Goal: Task Accomplishment & Management: Manage account settings

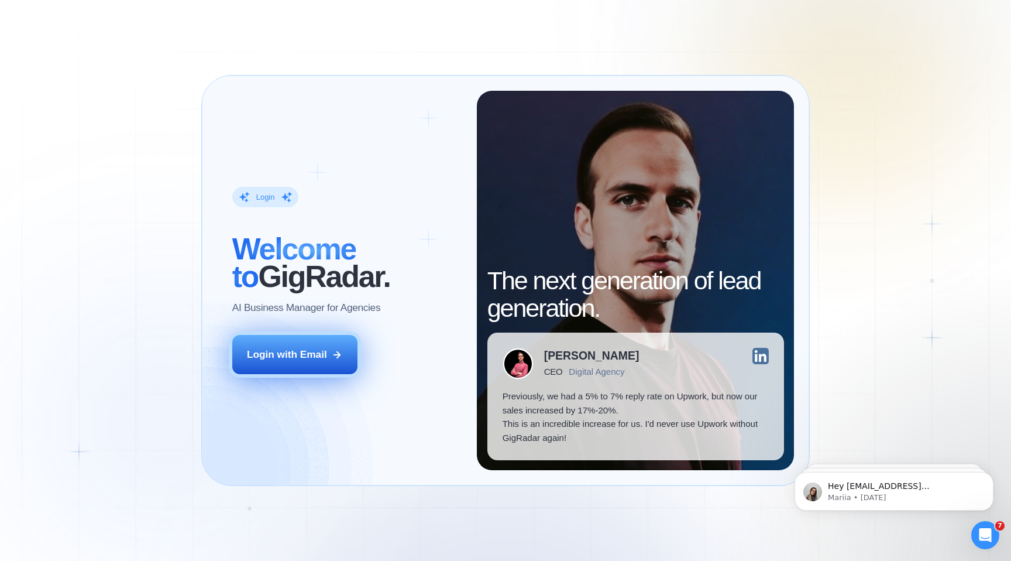
click at [282, 367] on button "Login with Email" at bounding box center [294, 354] width 125 height 39
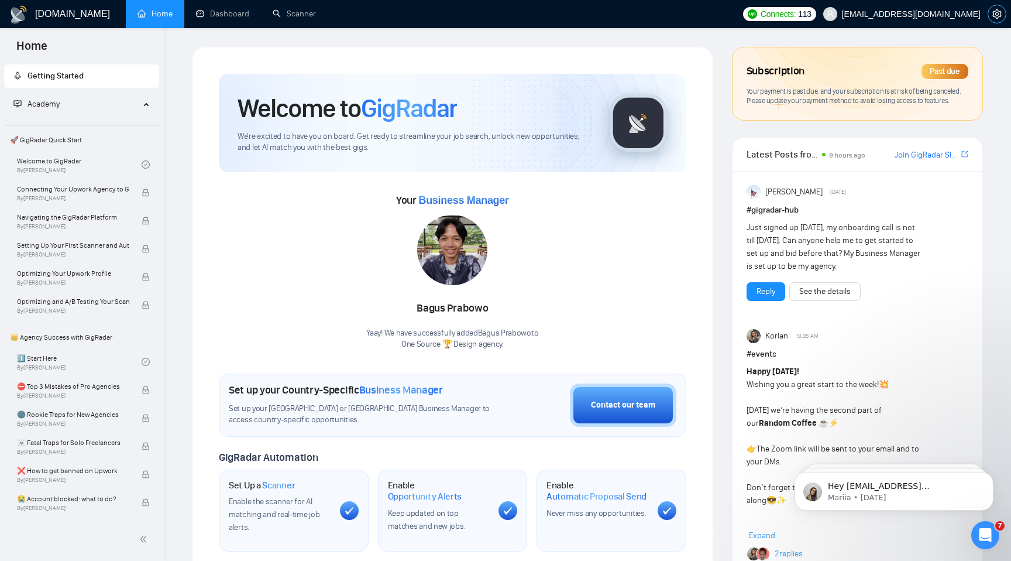
click at [998, 15] on icon "setting" at bounding box center [996, 13] width 9 height 9
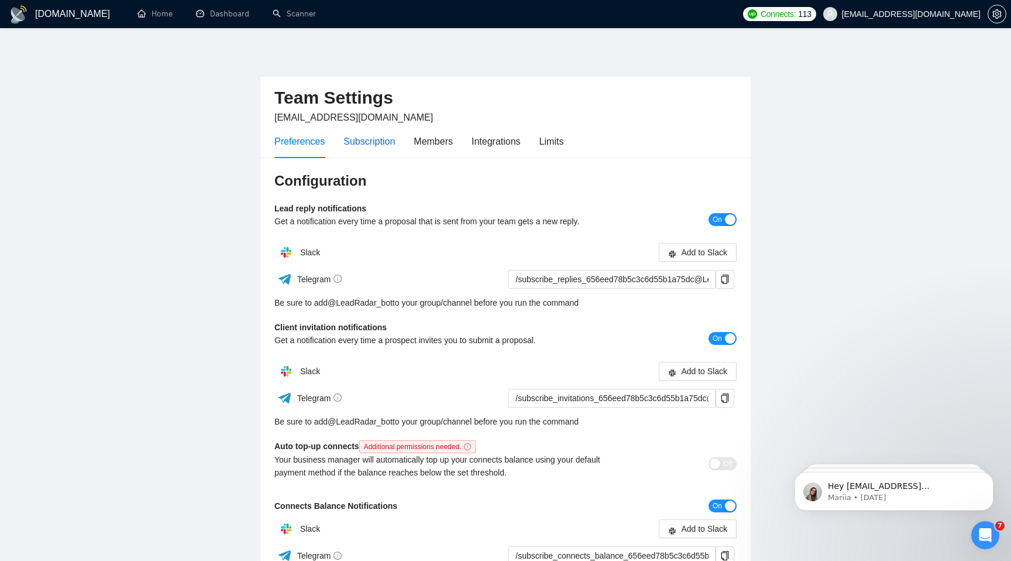
click at [392, 143] on div "Subscription" at bounding box center [368, 141] width 51 height 15
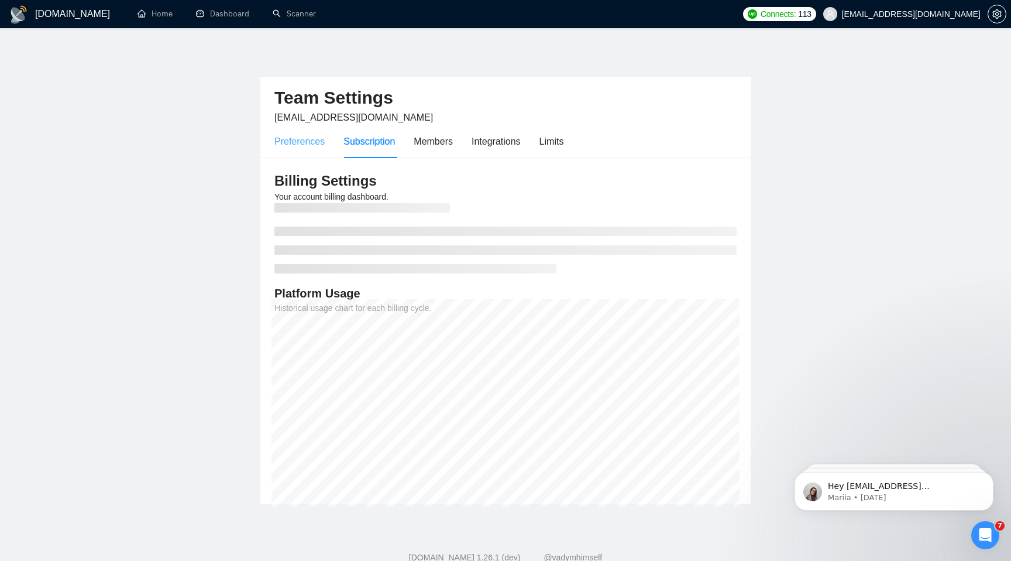
click at [317, 152] on div "Preferences" at bounding box center [299, 141] width 50 height 33
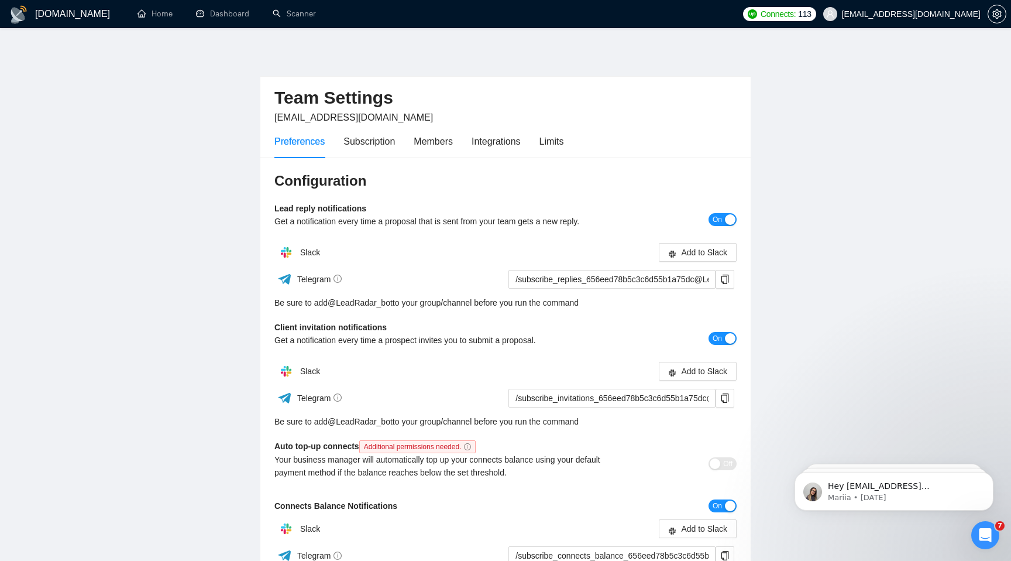
click at [343, 146] on div "Preferences Subscription Members Integrations Limits" at bounding box center [418, 141] width 289 height 33
click at [350, 140] on div "Subscription" at bounding box center [368, 141] width 51 height 15
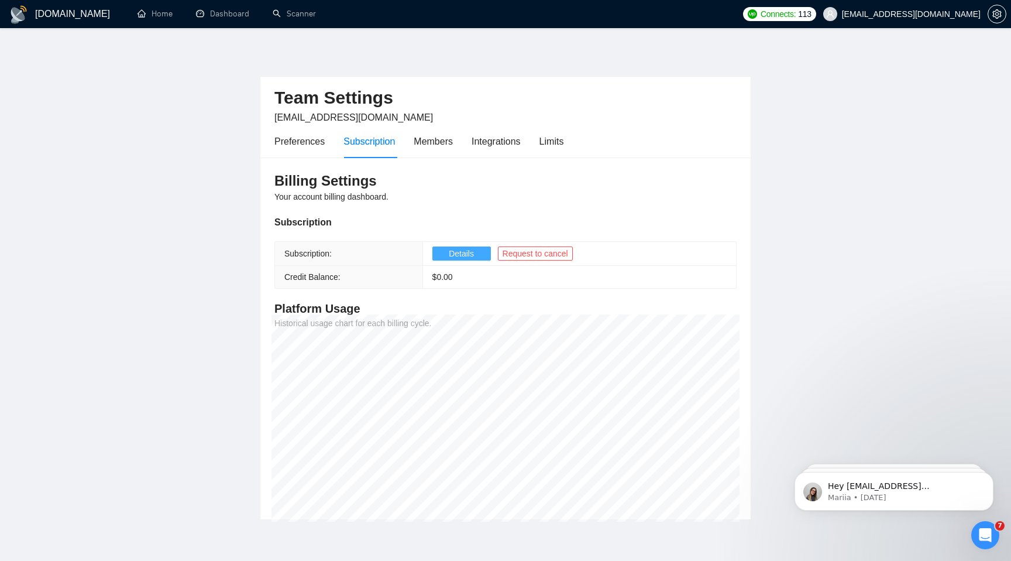
click at [473, 255] on span "Details" at bounding box center [461, 253] width 25 height 13
